Goal: Transaction & Acquisition: Purchase product/service

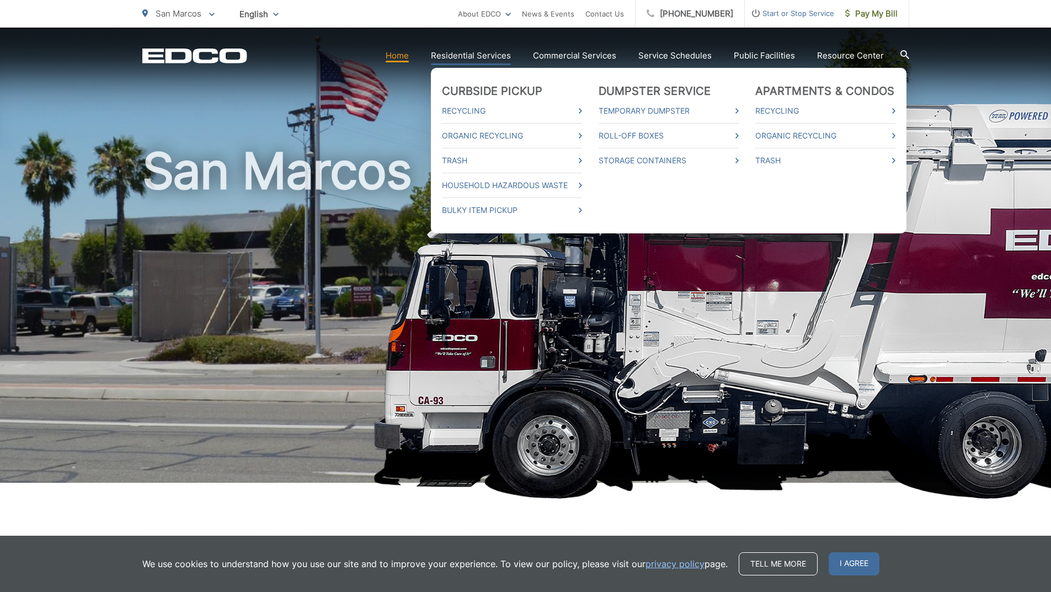
click at [484, 56] on link "Residential Services" at bounding box center [471, 55] width 80 height 13
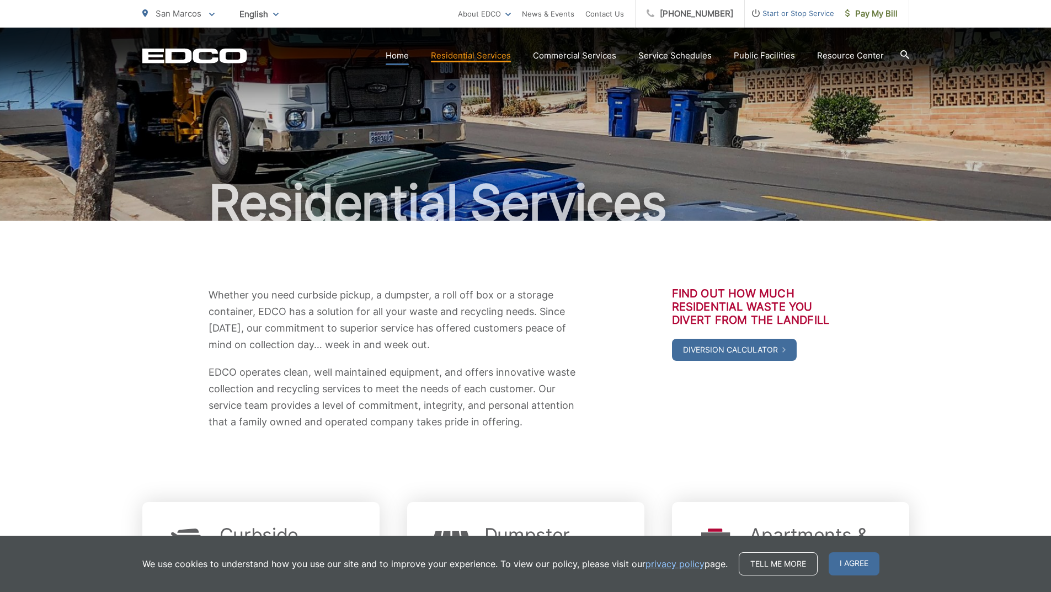
click at [408, 54] on link "Home" at bounding box center [397, 55] width 23 height 13
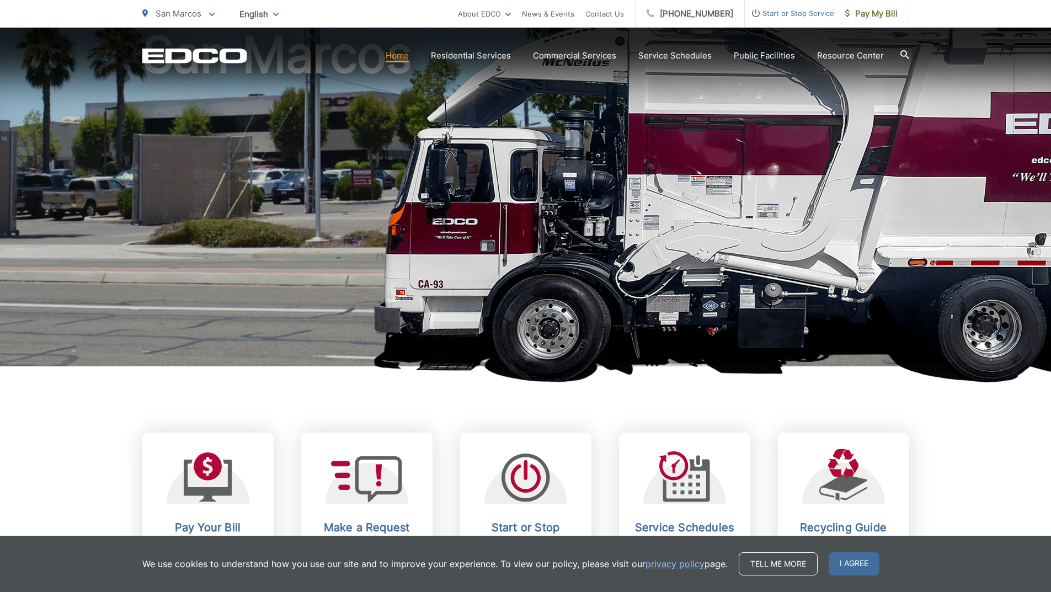
scroll to position [331, 0]
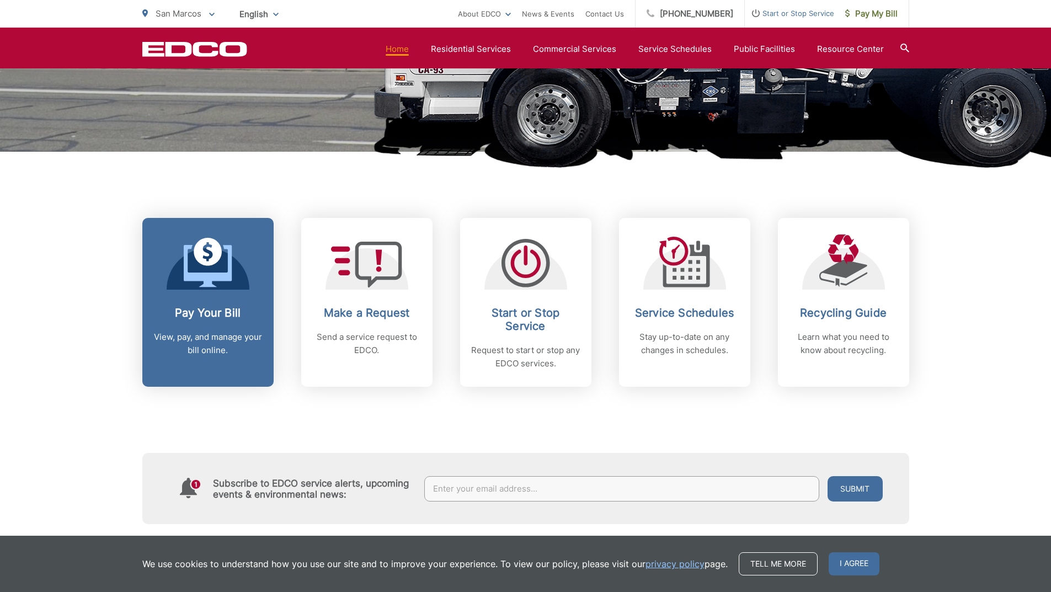
click at [206, 285] on icon at bounding box center [208, 266] width 48 height 42
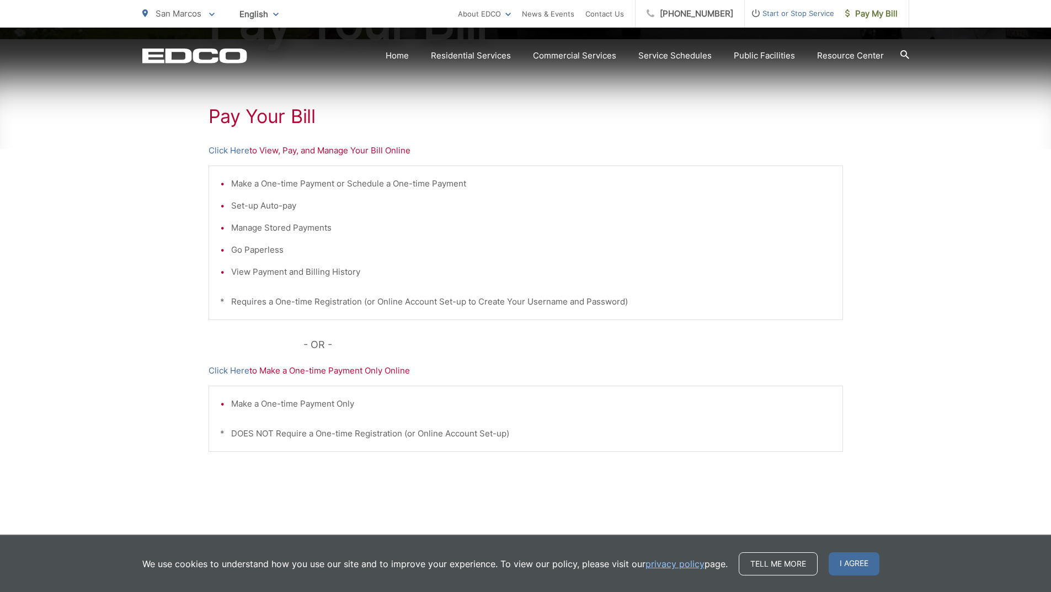
scroll to position [193, 0]
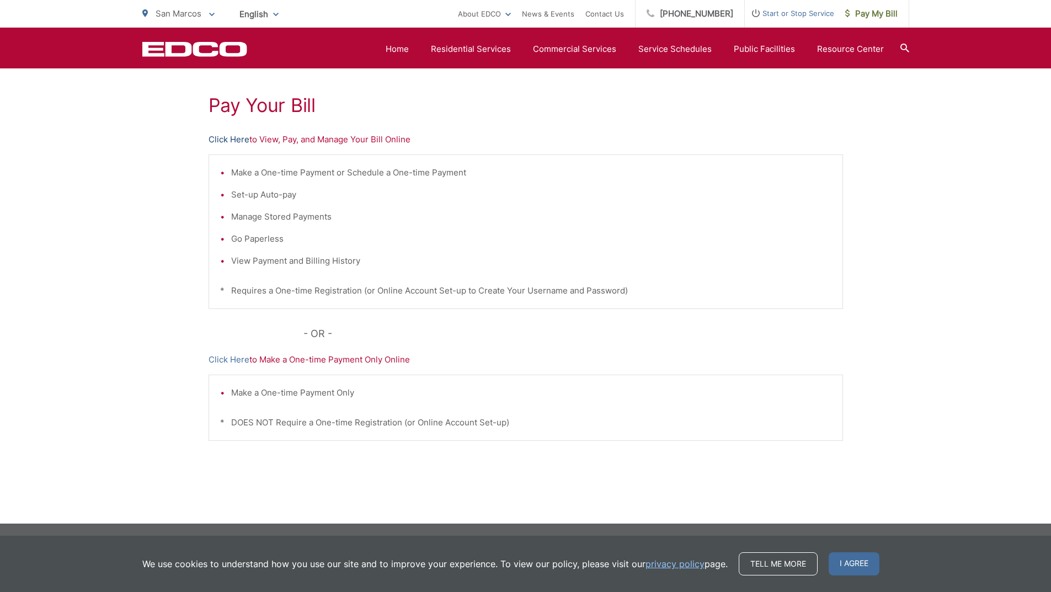
click at [211, 141] on link "Click Here" at bounding box center [229, 139] width 41 height 13
